Goal: Information Seeking & Learning: Learn about a topic

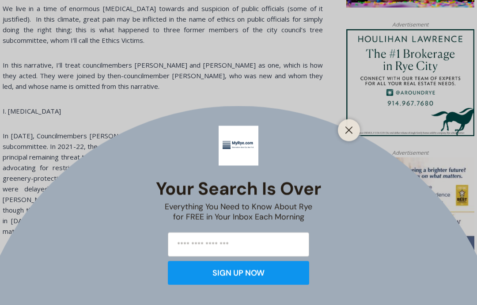
scroll to position [818, 0]
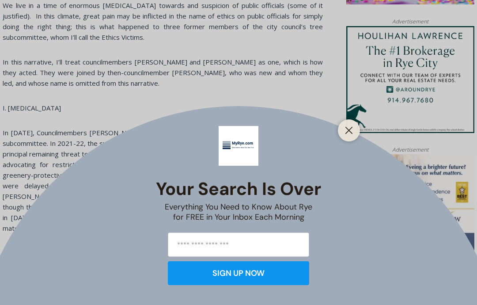
click at [343, 141] on div at bounding box center [349, 130] width 22 height 22
click at [354, 136] on button "Close" at bounding box center [348, 130] width 12 height 12
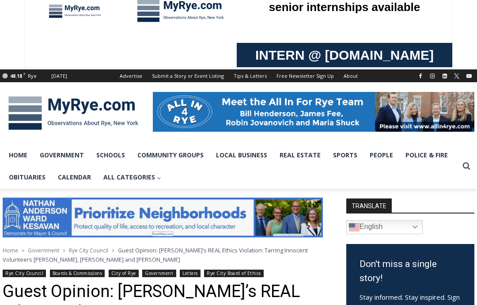
scroll to position [0, 0]
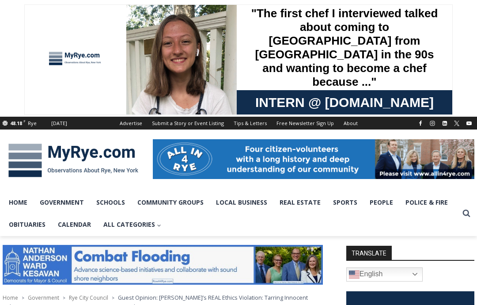
click at [15, 197] on link "Home" at bounding box center [18, 202] width 31 height 22
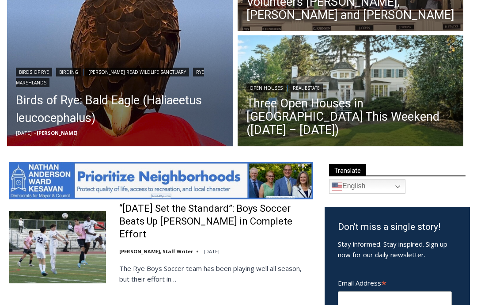
scroll to position [327, 0]
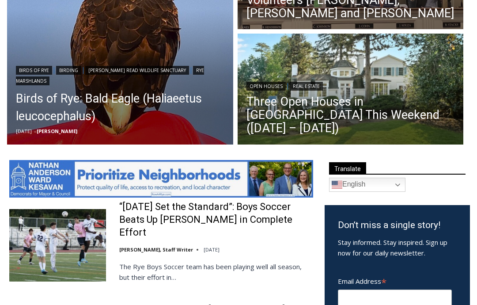
click at [347, 110] on link "Three Open Houses in [GEOGRAPHIC_DATA] This Weekend ([DATE] – [DATE])" at bounding box center [350, 115] width 208 height 40
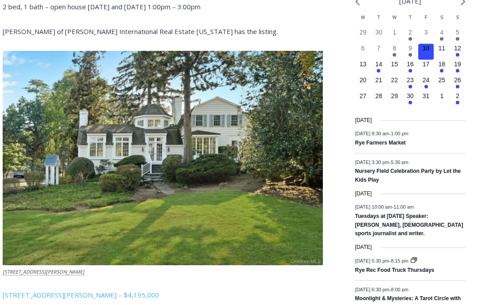
scroll to position [969, 0]
